Goal: Navigation & Orientation: Find specific page/section

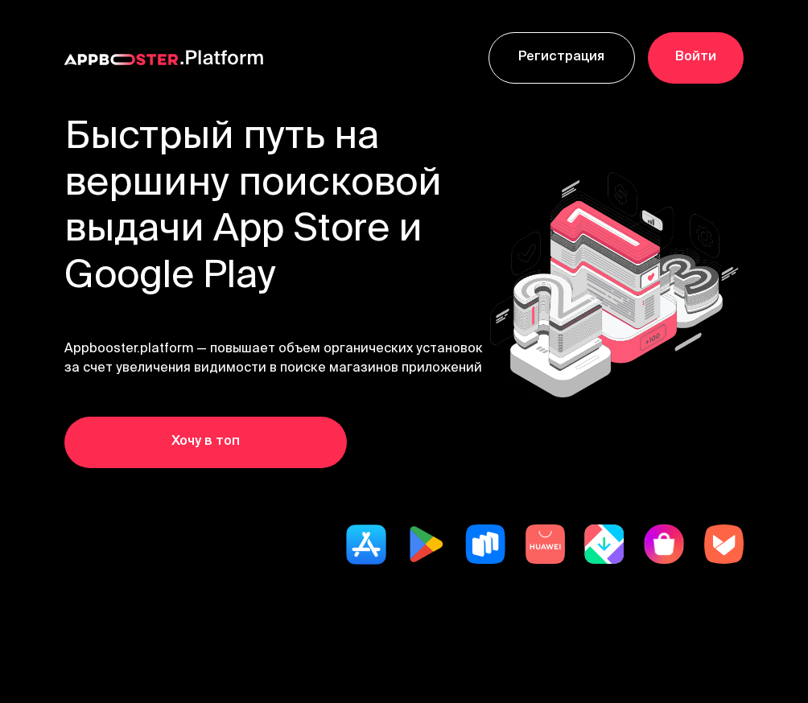
scroll to position [4676, 0]
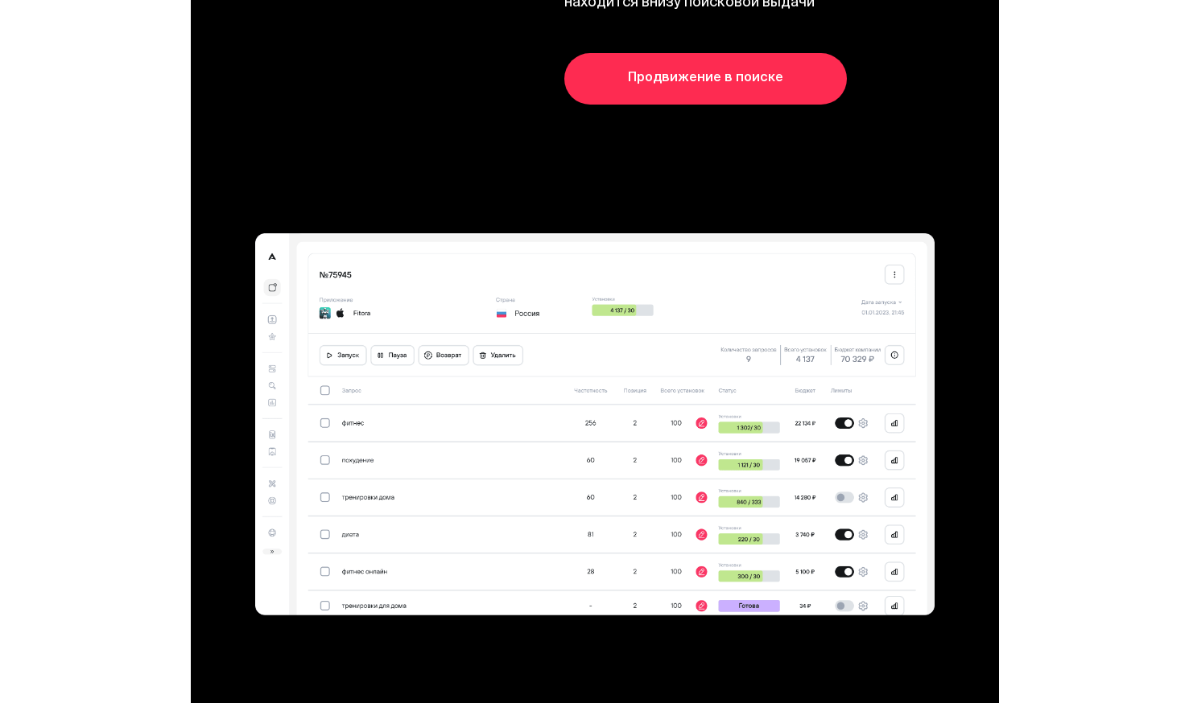
scroll to position [4534, 0]
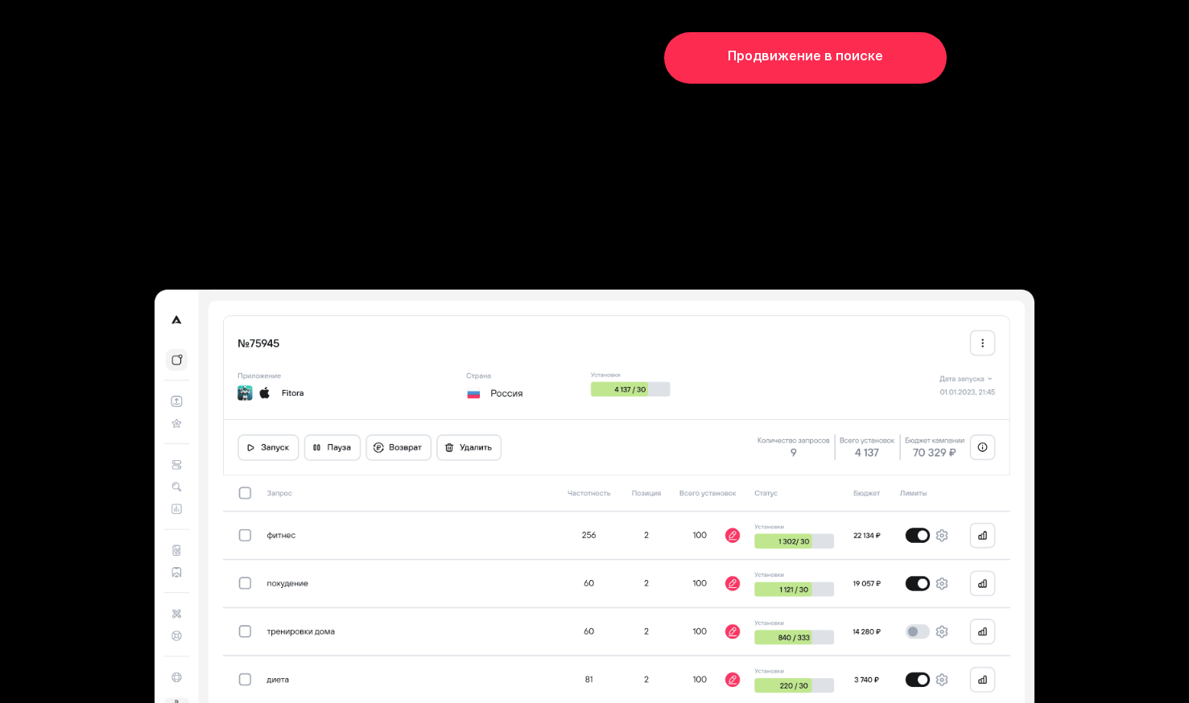
scroll to position [4426, 0]
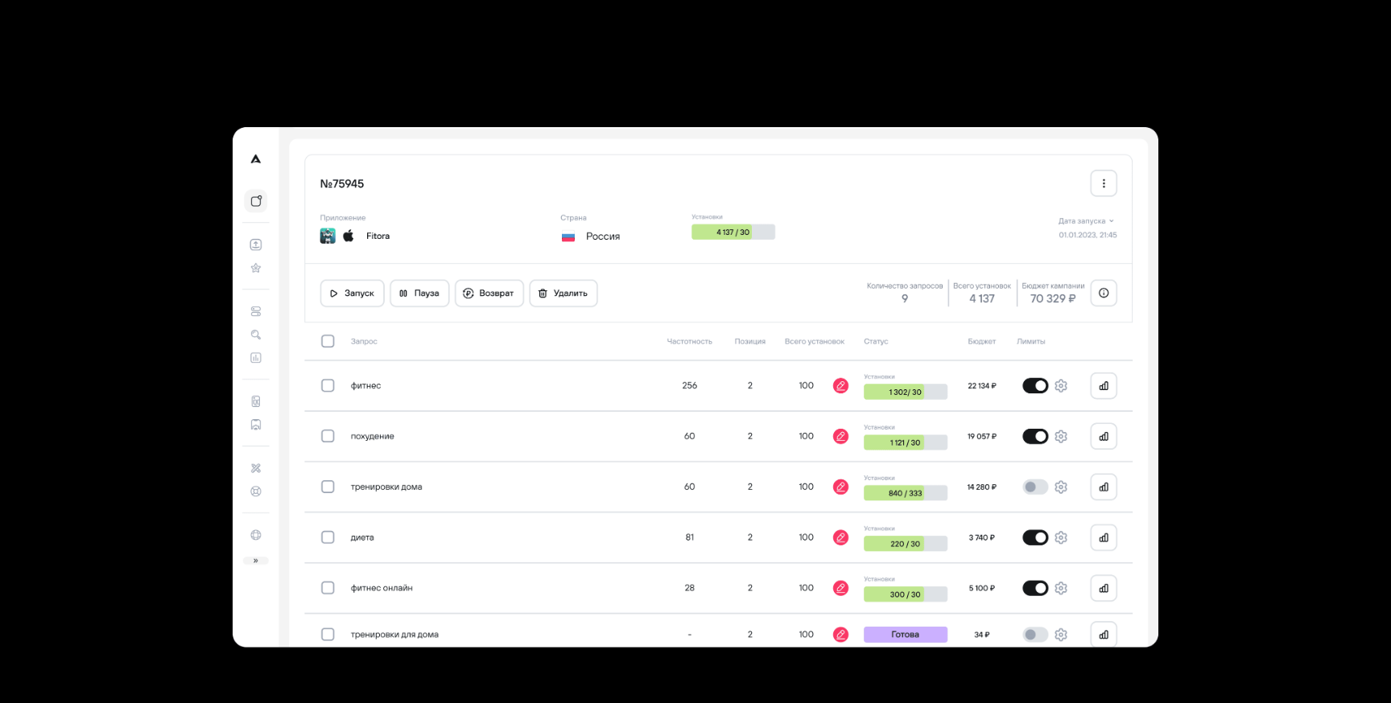
scroll to position [4642, 0]
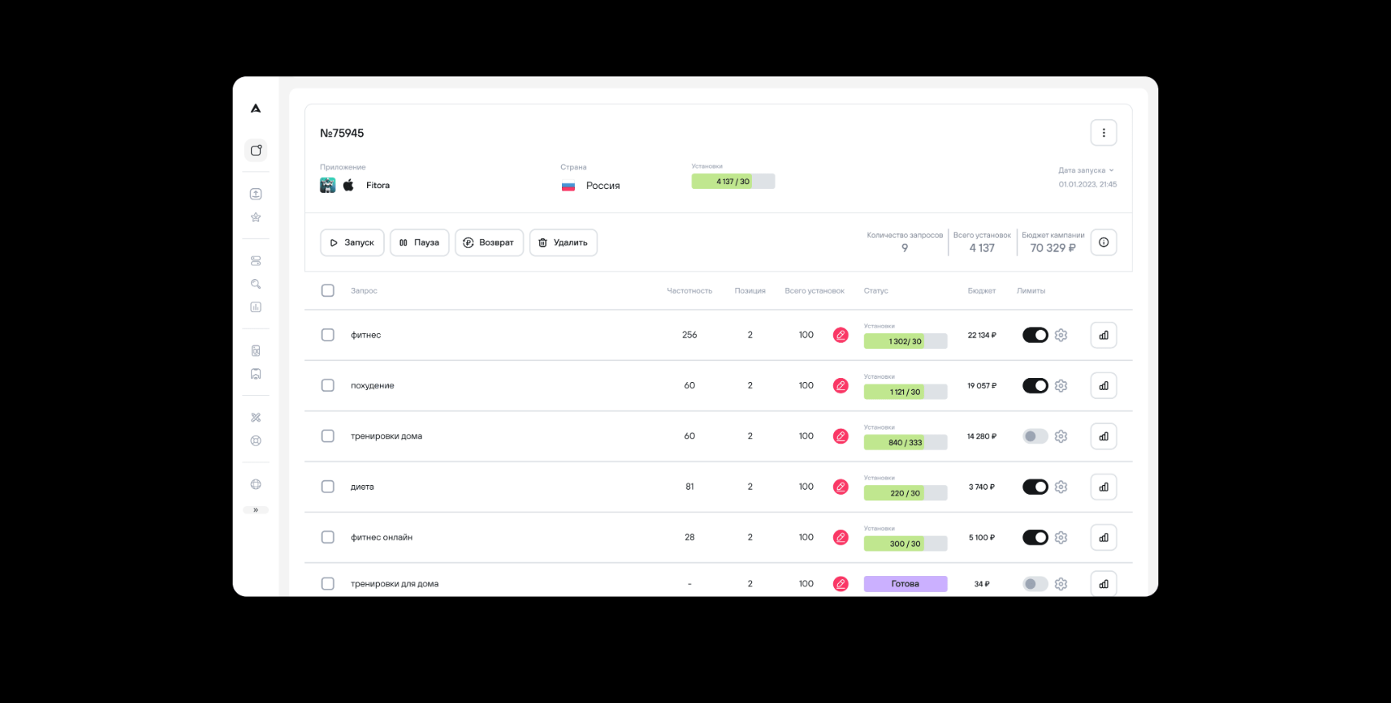
click at [1247, 464] on section at bounding box center [696, 336] width 1288 height 727
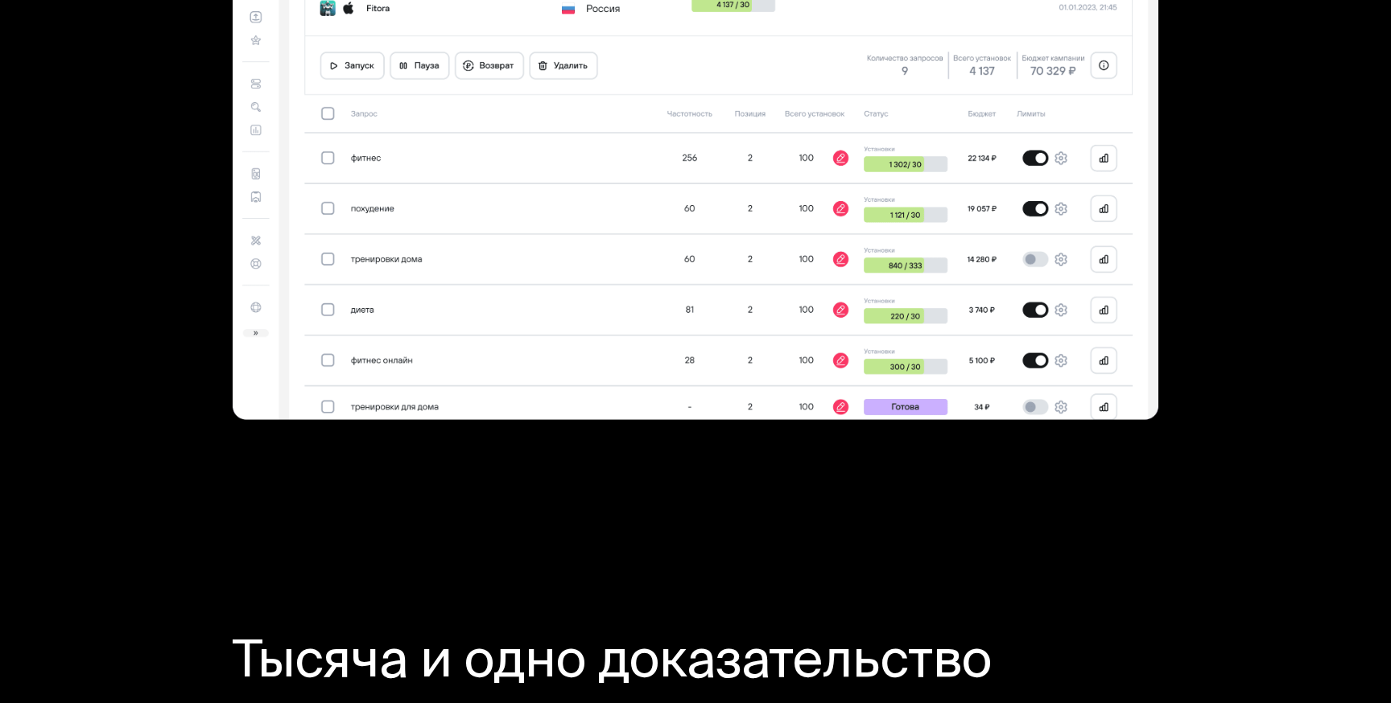
scroll to position [4646, 0]
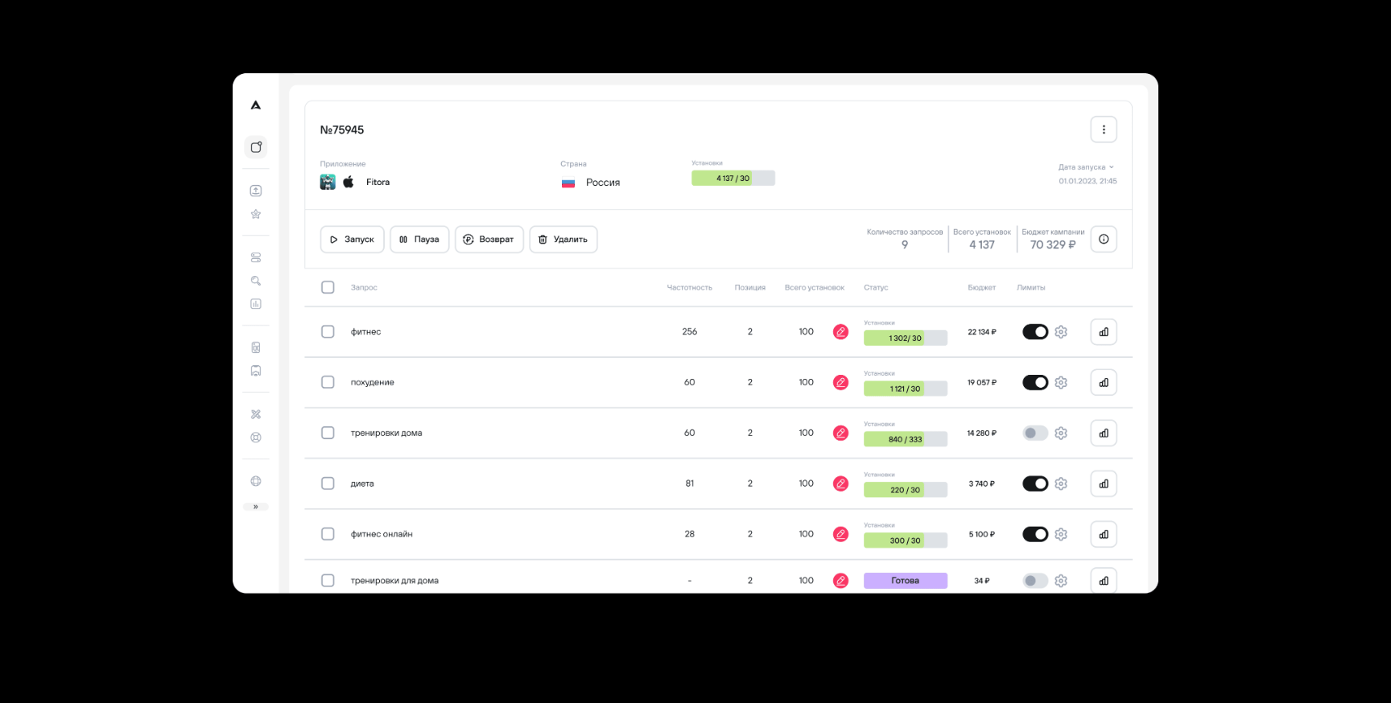
click at [532, 229] on img at bounding box center [696, 333] width 926 height 521
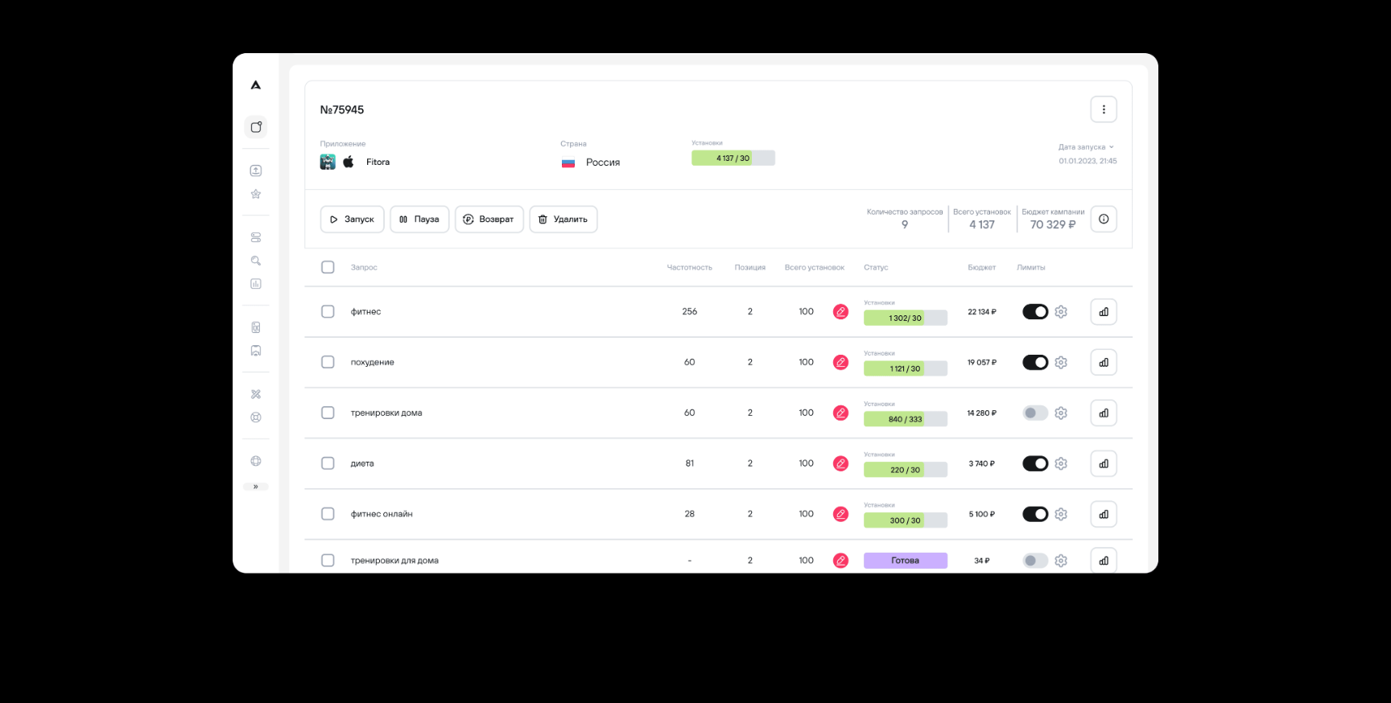
scroll to position [4662, 0]
